Goal: Task Accomplishment & Management: Use online tool/utility

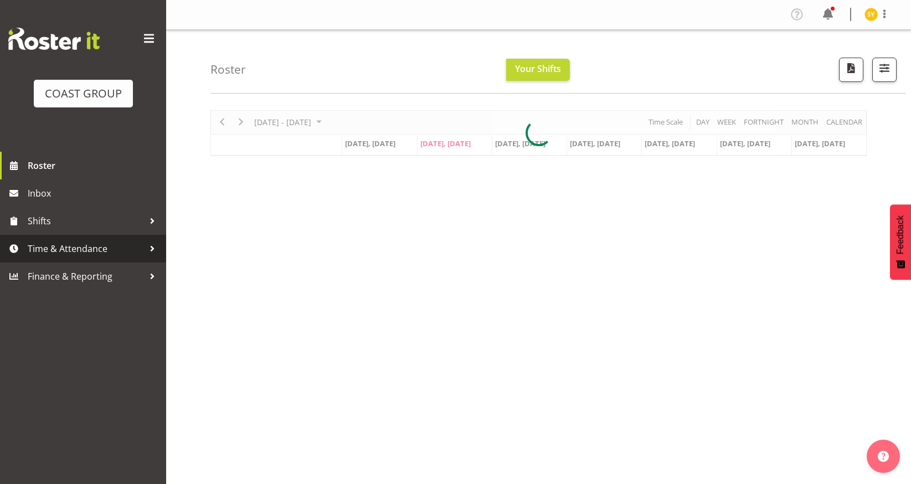
click at [56, 248] on span "Time & Attendance" at bounding box center [86, 248] width 116 height 17
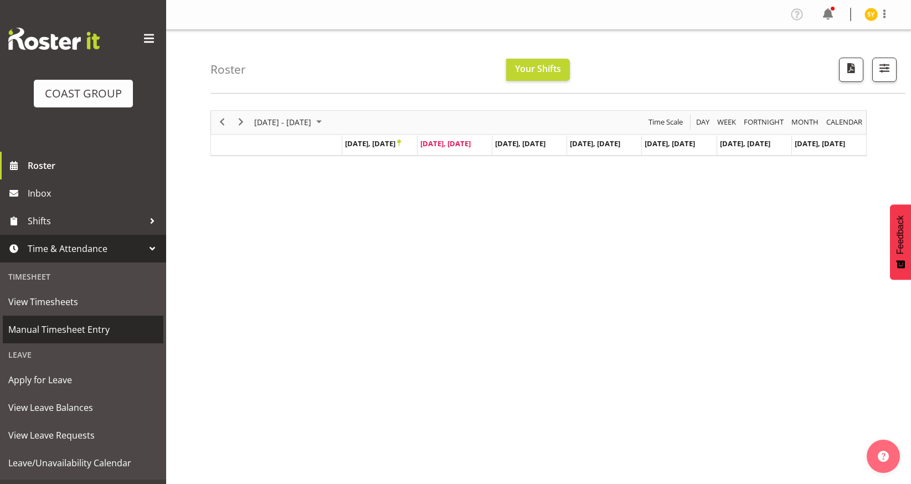
click at [92, 332] on span "Manual Timesheet Entry" at bounding box center [83, 329] width 150 height 17
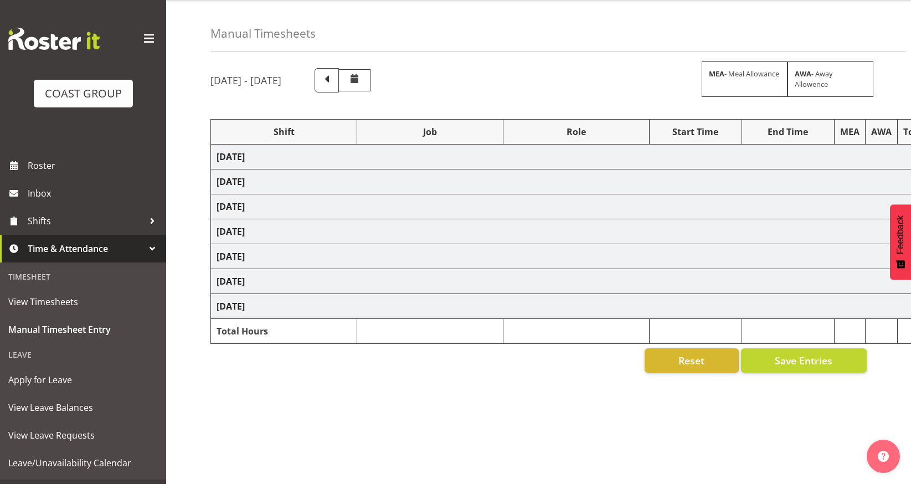
scroll to position [60, 0]
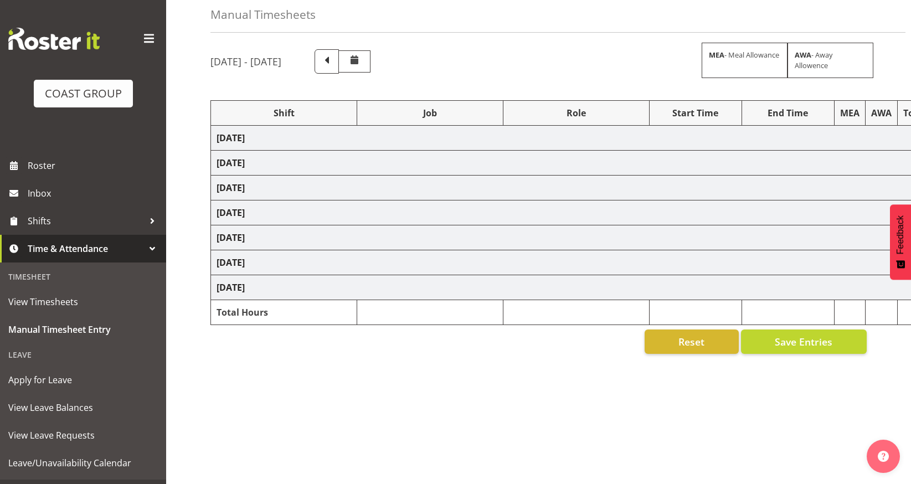
select select "69"
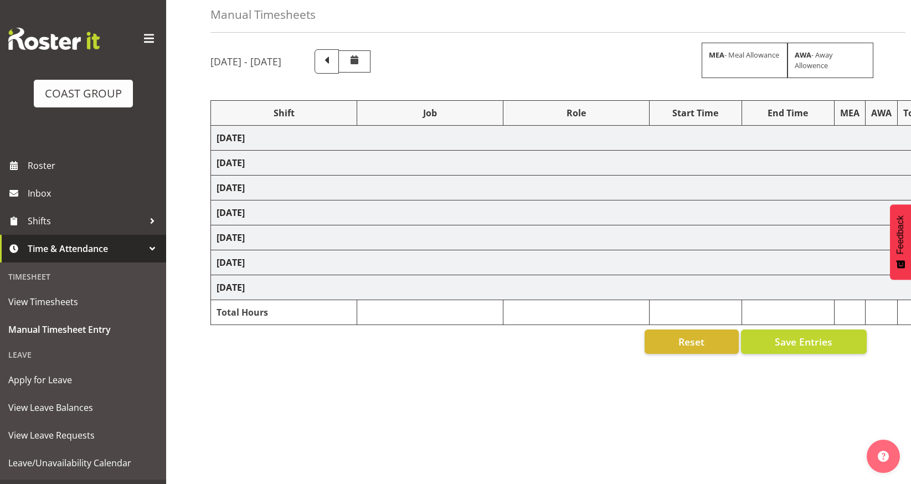
select select "69"
select select "16"
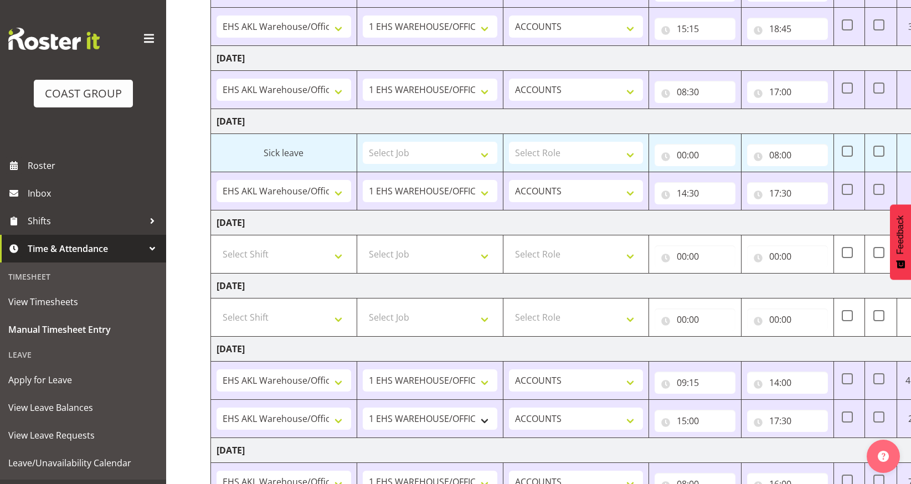
scroll to position [320, 0]
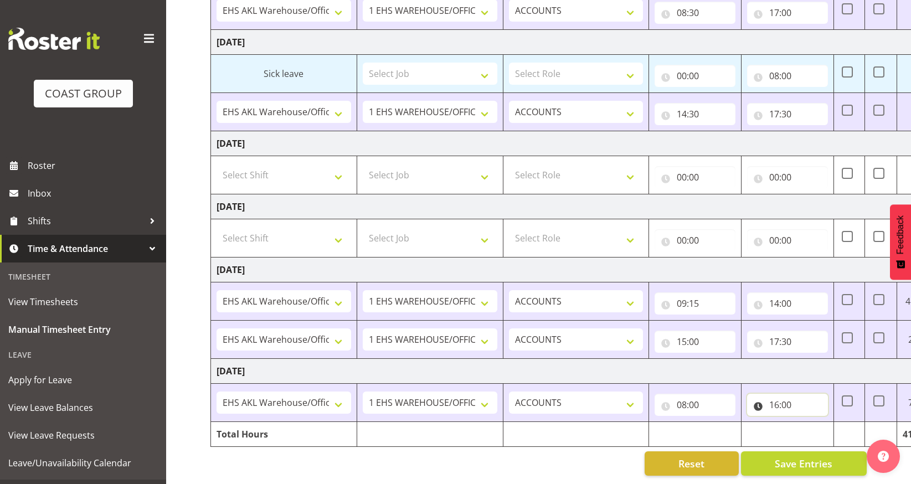
click at [786, 399] on input "16:00" at bounding box center [787, 405] width 81 height 22
click at [784, 394] on input "16:00" at bounding box center [787, 405] width 81 height 22
click at [843, 425] on select "00 01 02 03 04 05 06 07 08 09 10 11 12 13 14 15 16 17 18 19 20 21 22 23 24 25 2…" at bounding box center [851, 434] width 25 height 22
select select "30"
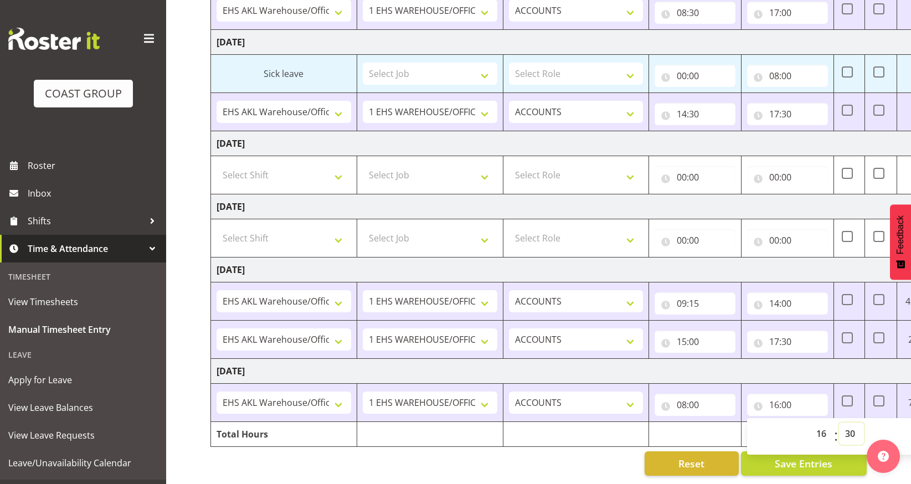
click at [839, 423] on select "00 01 02 03 04 05 06 07 08 09 10 11 12 13 14 15 16 17 18 19 20 21 22 23 24 25 2…" at bounding box center [851, 434] width 25 height 22
type input "16:30"
click at [702, 426] on td at bounding box center [695, 434] width 92 height 25
click at [817, 456] on span "Save Entries" at bounding box center [804, 463] width 58 height 14
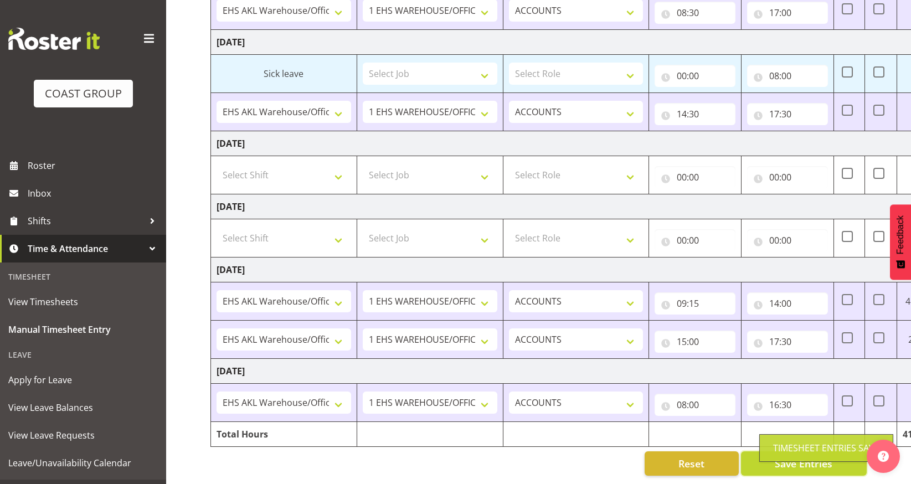
scroll to position [0, 75]
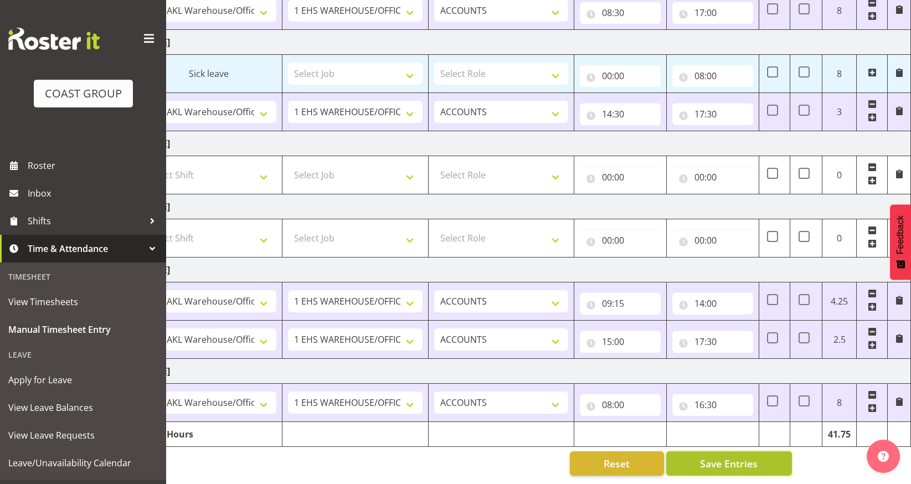
click at [715, 458] on span "Save Entries" at bounding box center [729, 463] width 58 height 14
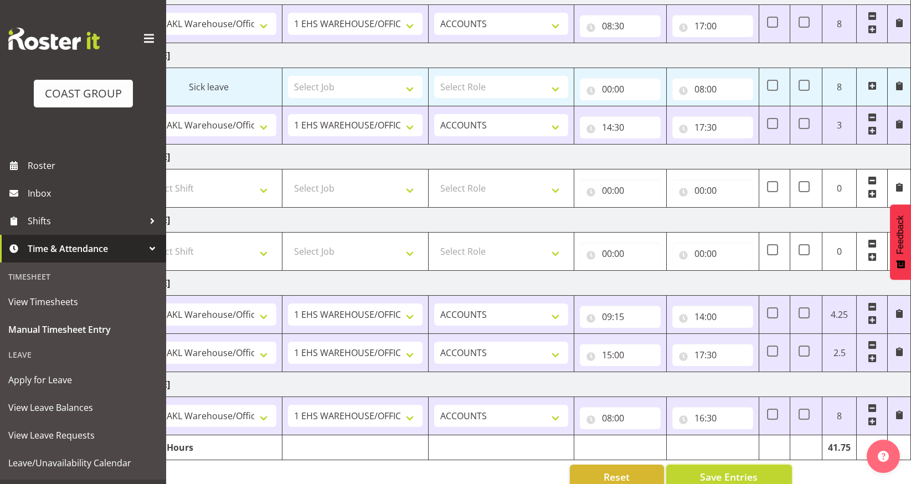
scroll to position [320, 0]
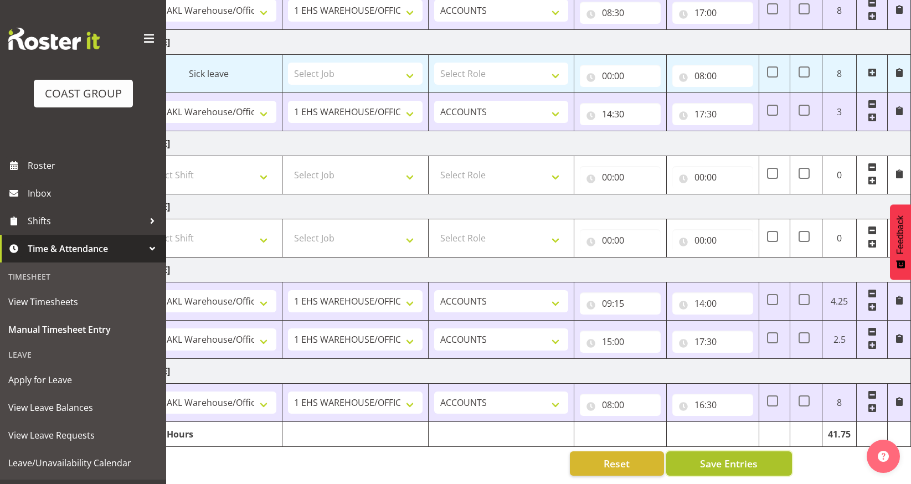
click at [720, 463] on button "Save Entries" at bounding box center [729, 463] width 126 height 24
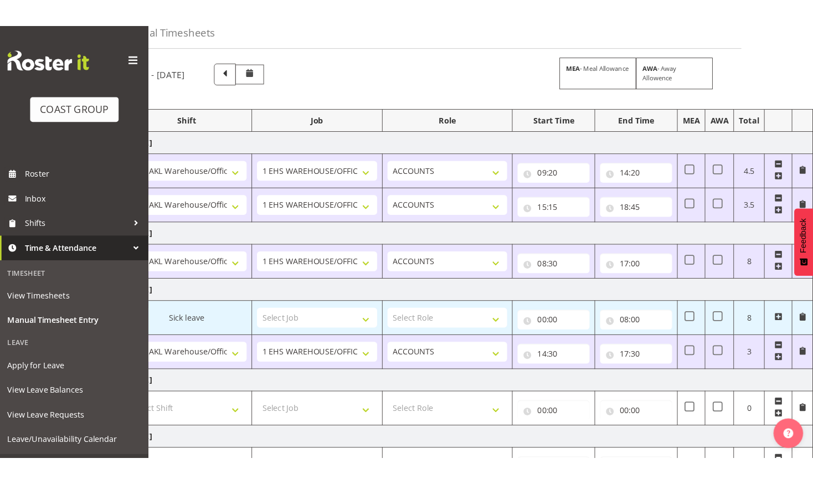
scroll to position [0, 0]
